Goal: Complete application form: Complete application form

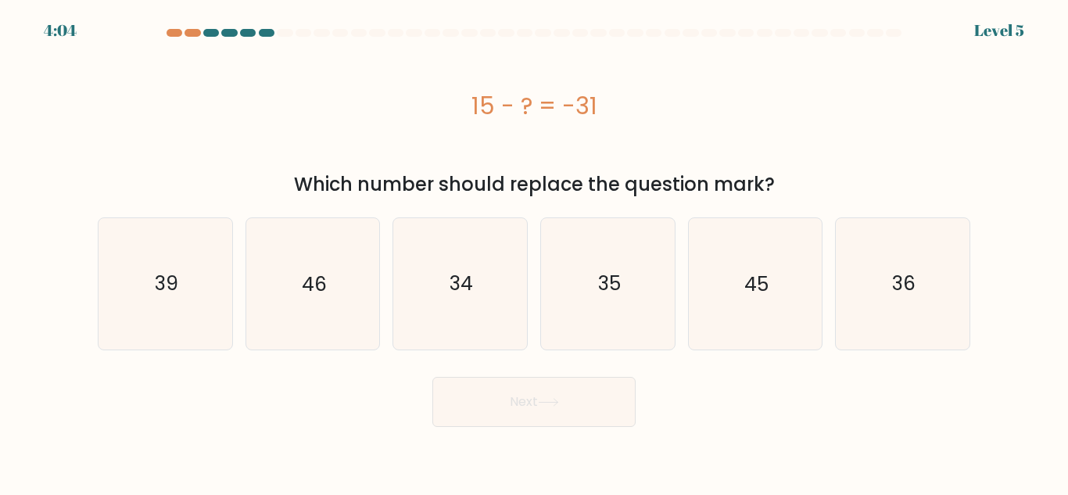
click at [799, 318] on icon "45" at bounding box center [755, 283] width 131 height 131
click at [535, 252] on input "e. 45" at bounding box center [534, 250] width 1 height 4
radio input "true"
click at [546, 401] on icon at bounding box center [548, 402] width 21 height 9
click at [549, 373] on div "Next" at bounding box center [534, 398] width 892 height 58
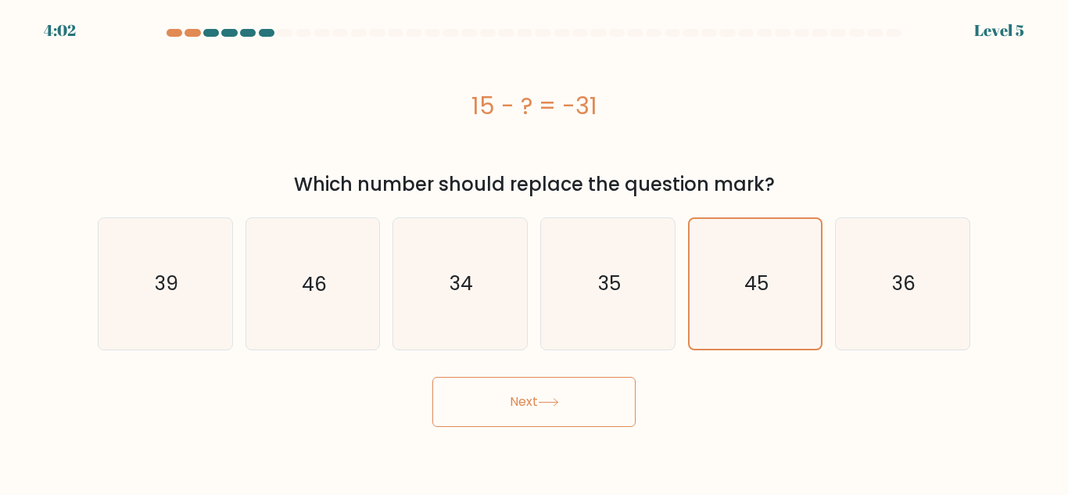
click at [549, 373] on div "Next" at bounding box center [534, 398] width 892 height 58
click at [163, 301] on icon "39" at bounding box center [165, 283] width 131 height 131
click at [534, 252] on input "a. 39" at bounding box center [534, 250] width 1 height 4
radio input "true"
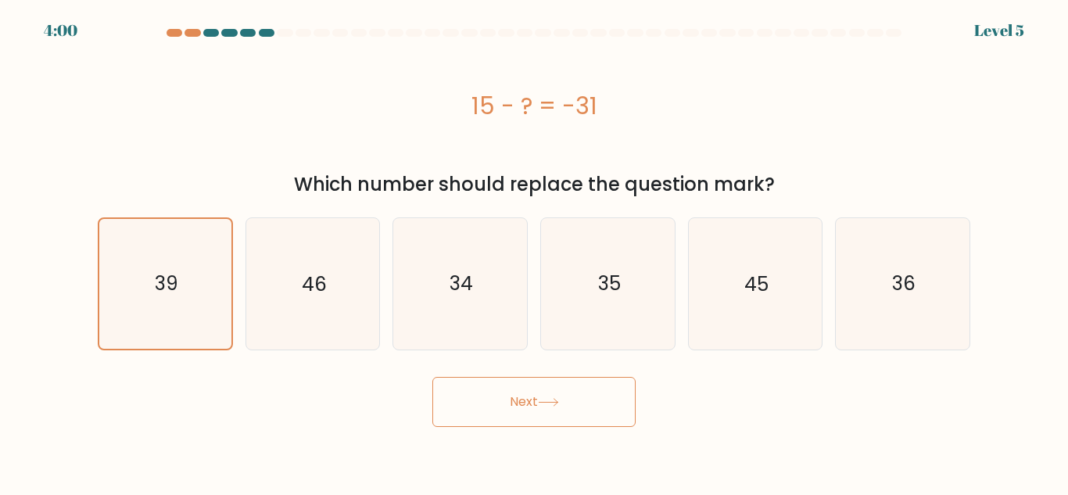
click at [318, 339] on icon "46" at bounding box center [312, 283] width 131 height 131
click at [534, 252] on input "b. 46" at bounding box center [534, 250] width 1 height 4
radio input "true"
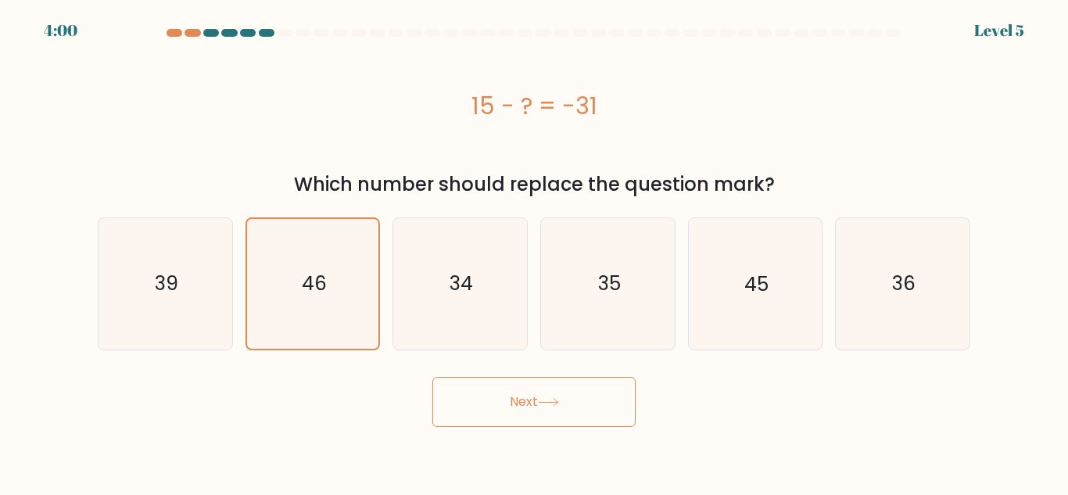
click at [634, 327] on icon "35" at bounding box center [608, 283] width 131 height 131
click at [535, 252] on input "d. 35" at bounding box center [534, 250] width 1 height 4
radio input "true"
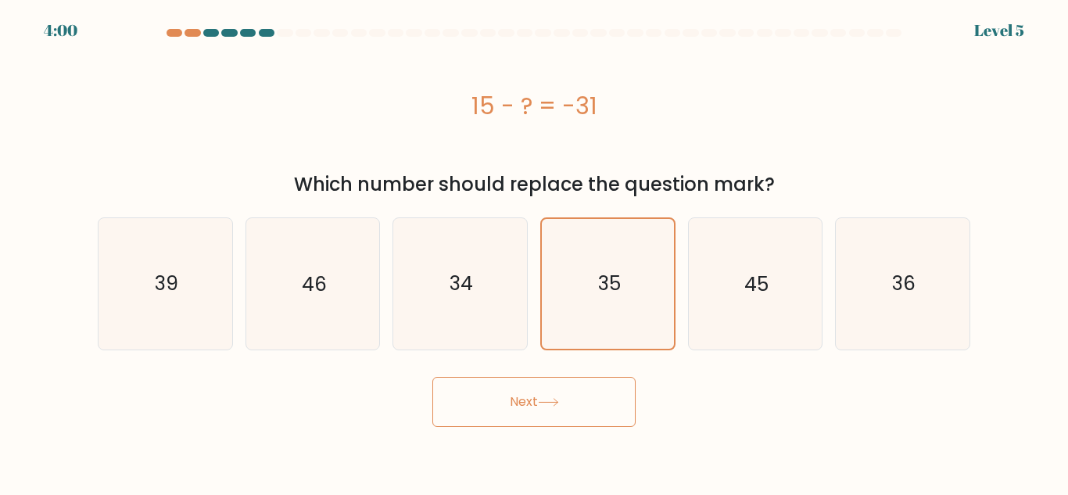
click at [605, 407] on button "Next" at bounding box center [534, 402] width 203 height 50
click at [277, 318] on icon "46" at bounding box center [312, 283] width 131 height 131
click at [534, 252] on input "b. 46" at bounding box center [534, 250] width 1 height 4
radio input "true"
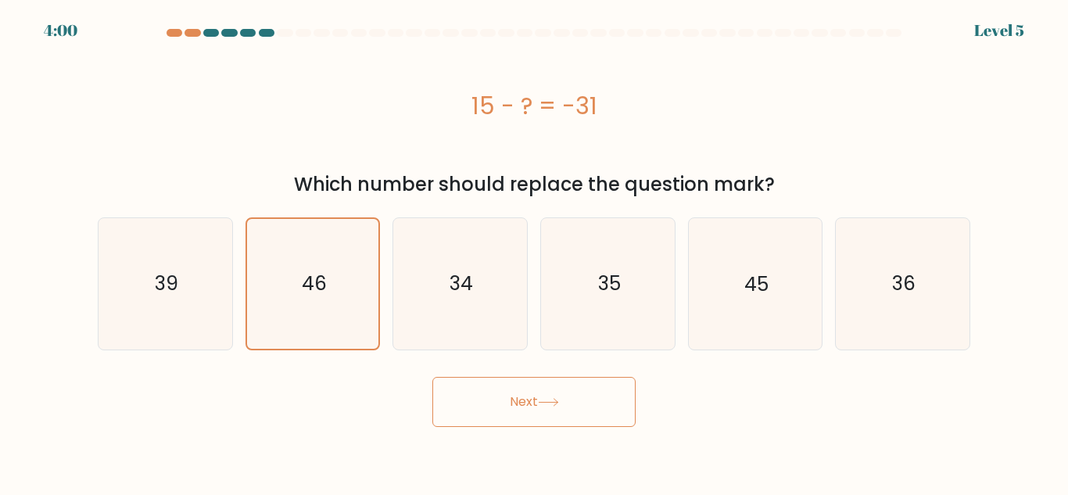
click at [712, 300] on icon "45" at bounding box center [755, 283] width 131 height 131
click at [535, 252] on input "e. 45" at bounding box center [534, 250] width 1 height 4
radio input "true"
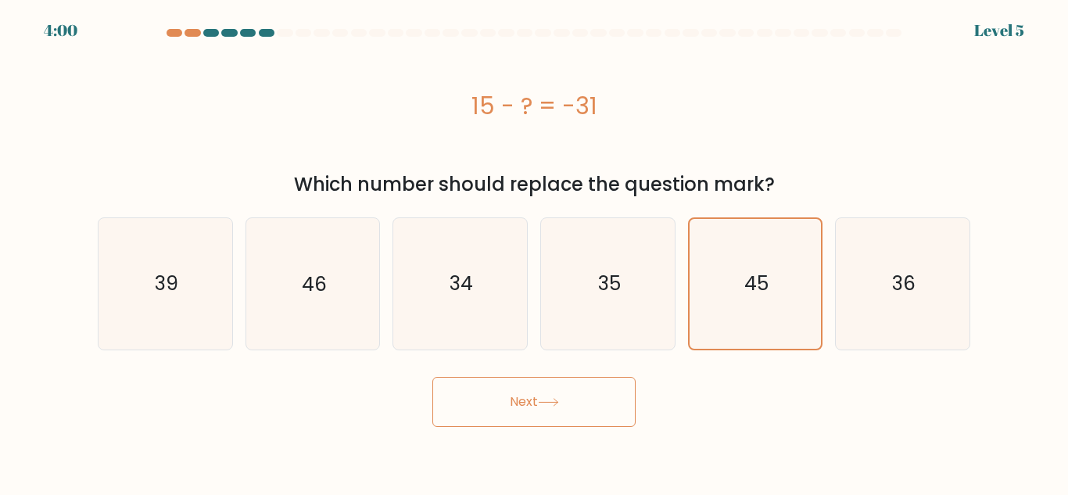
click at [188, 280] on icon "39" at bounding box center [165, 283] width 131 height 131
click at [534, 252] on input "a. 39" at bounding box center [534, 250] width 1 height 4
radio input "true"
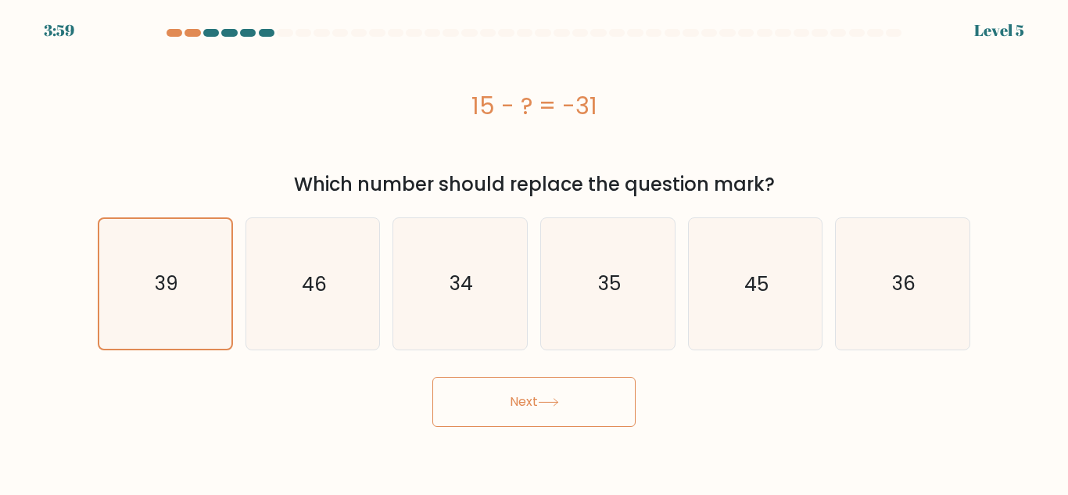
click at [633, 407] on button "Next" at bounding box center [534, 402] width 203 height 50
click at [275, 319] on icon "46" at bounding box center [312, 283] width 131 height 131
click at [534, 252] on input "b. 46" at bounding box center [534, 250] width 1 height 4
radio input "true"
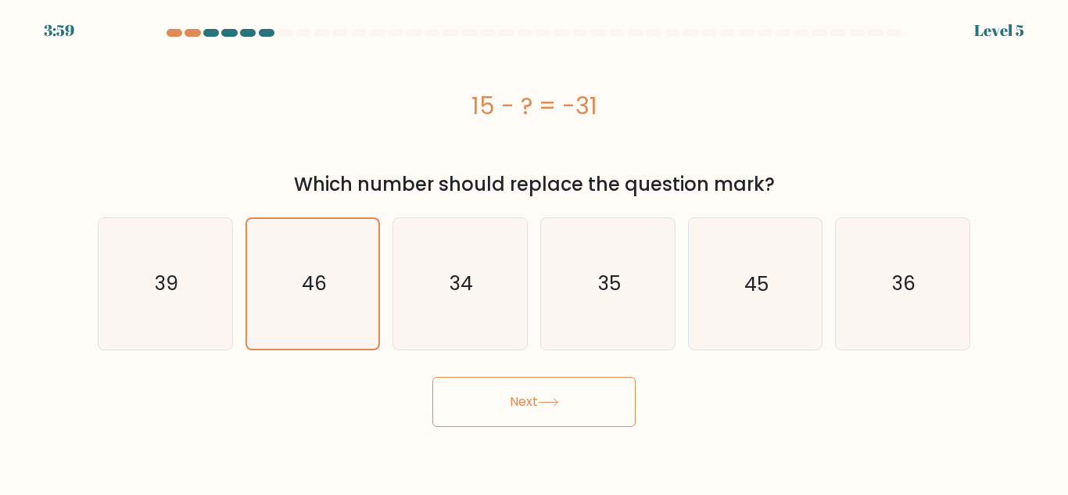
click at [634, 405] on button "Next" at bounding box center [534, 402] width 203 height 50
click at [605, 413] on button "Next" at bounding box center [534, 402] width 203 height 50
click at [605, 425] on button "Next" at bounding box center [534, 402] width 203 height 50
click at [596, 423] on button "Next" at bounding box center [534, 402] width 203 height 50
click at [598, 380] on button "Next" at bounding box center [534, 402] width 203 height 50
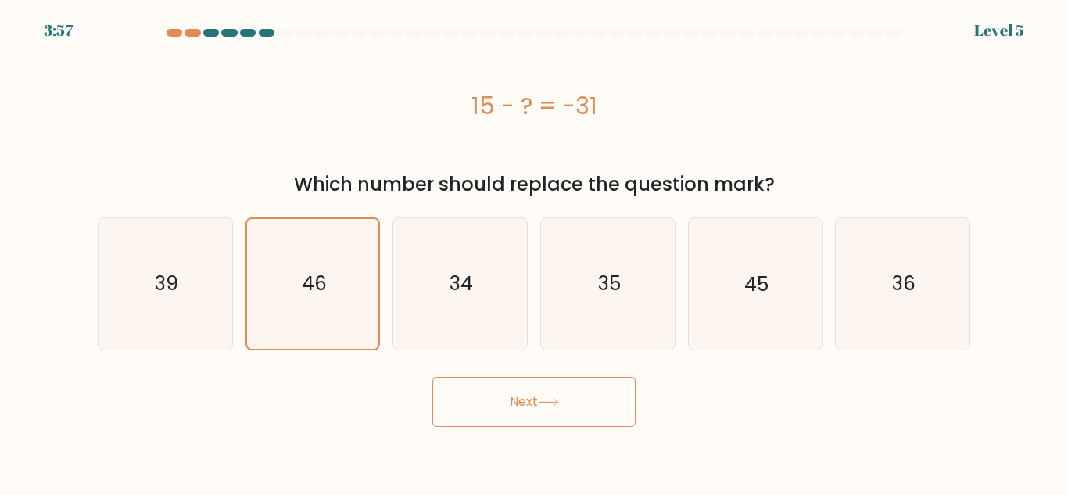
click at [602, 400] on button "Next" at bounding box center [534, 402] width 203 height 50
click at [621, 404] on button "Next" at bounding box center [534, 402] width 203 height 50
click at [616, 424] on button "Next" at bounding box center [534, 402] width 203 height 50
click at [626, 423] on button "Next" at bounding box center [534, 402] width 203 height 50
click at [616, 424] on button "Next" at bounding box center [534, 402] width 203 height 50
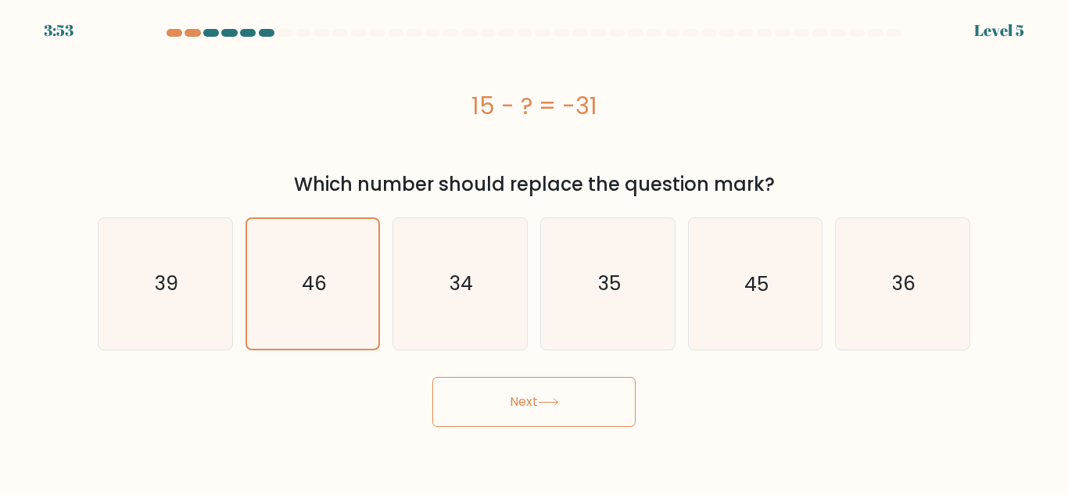
click at [666, 425] on div "Next" at bounding box center [534, 398] width 892 height 58
click at [430, 287] on icon "34" at bounding box center [460, 283] width 131 height 131
click at [534, 252] on input "c. 34" at bounding box center [534, 250] width 1 height 4
radio input "true"
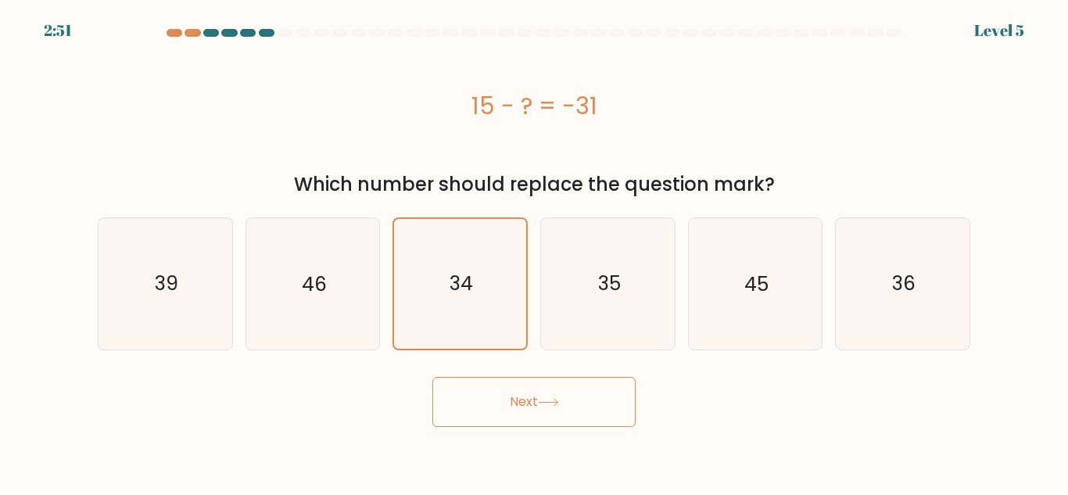
click at [553, 448] on body "2:51 Level 5 a." at bounding box center [534, 247] width 1068 height 495
click at [547, 400] on icon at bounding box center [548, 402] width 21 height 9
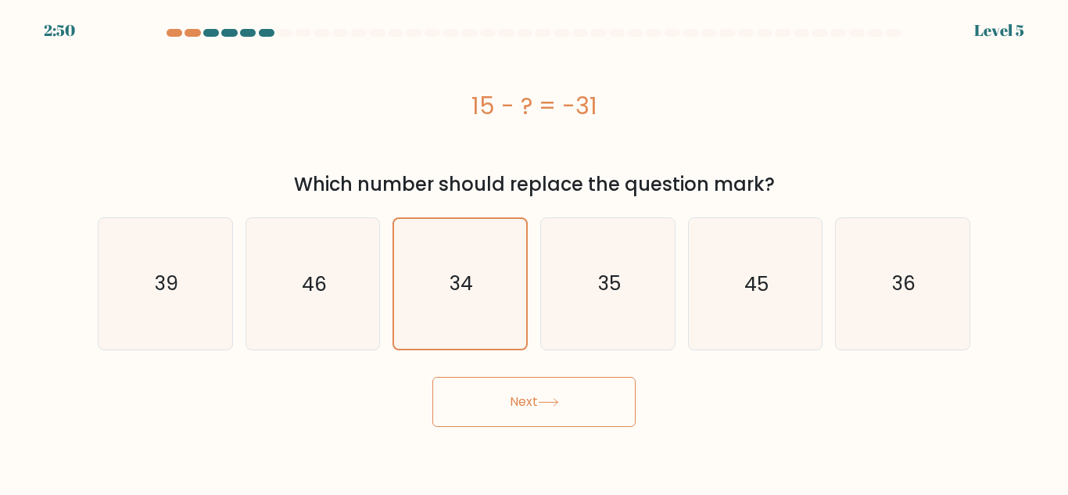
click at [547, 400] on icon at bounding box center [548, 402] width 21 height 9
click at [775, 301] on icon "45" at bounding box center [755, 283] width 131 height 131
click at [535, 252] on input "e. 45" at bounding box center [534, 250] width 1 height 4
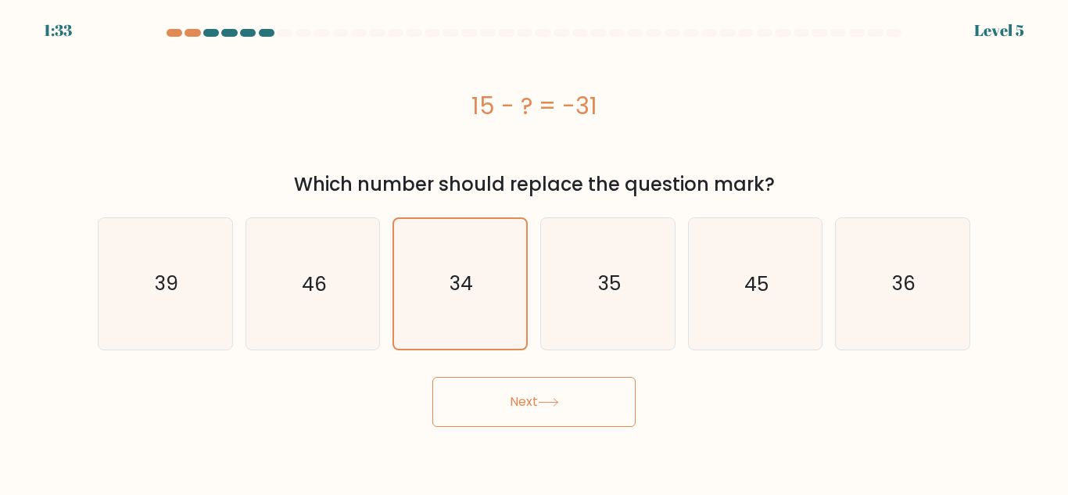
radio input "true"
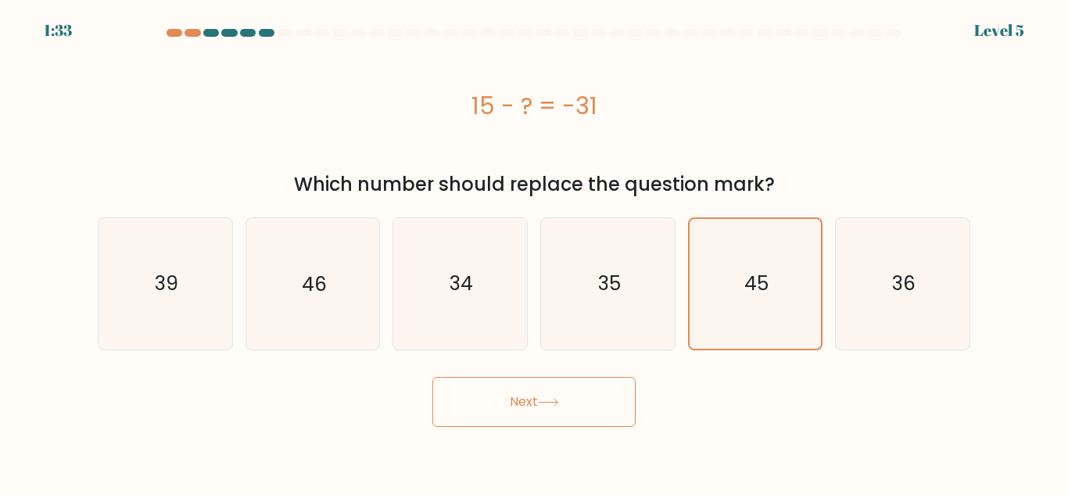
click at [877, 306] on icon "36" at bounding box center [903, 283] width 131 height 131
click at [535, 252] on input "f. 36" at bounding box center [534, 250] width 1 height 4
radio input "true"
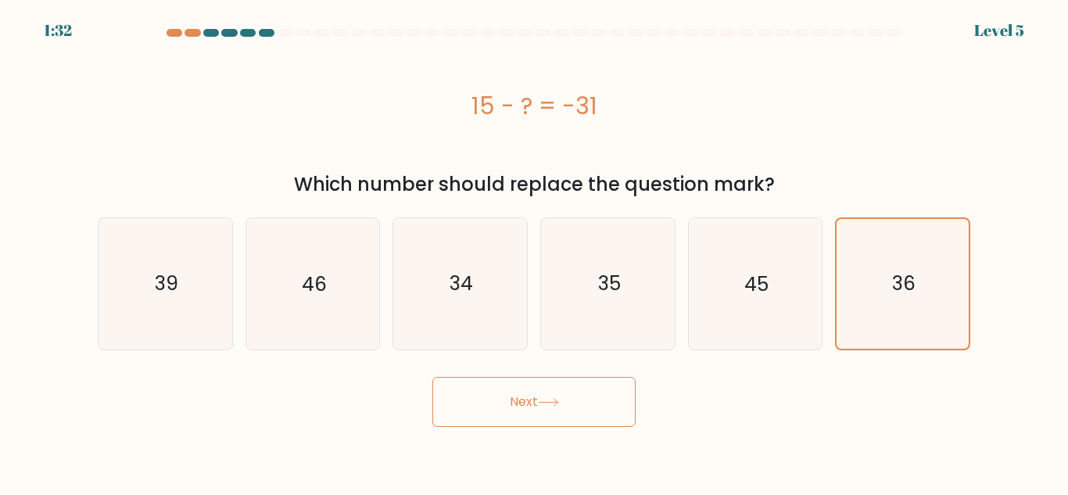
click at [531, 419] on button "Next" at bounding box center [534, 402] width 203 height 50
click at [558, 382] on button "Next" at bounding box center [534, 402] width 203 height 50
click at [371, 346] on icon "46" at bounding box center [312, 283] width 131 height 131
click at [534, 252] on input "b. 46" at bounding box center [534, 250] width 1 height 4
radio input "true"
